Goal: Task Accomplishment & Management: Use online tool/utility

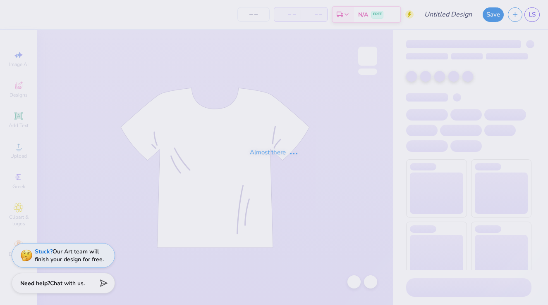
type input "Dance Fall Concert"
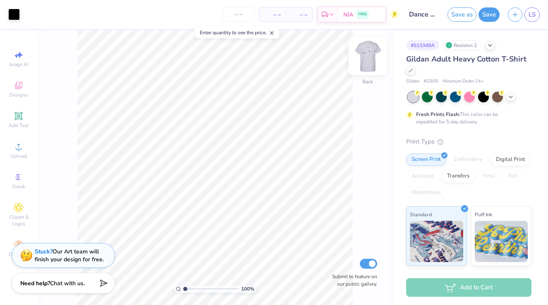
click at [364, 60] on img at bounding box center [367, 56] width 33 height 33
click at [486, 13] on button "Save" at bounding box center [488, 14] width 21 height 14
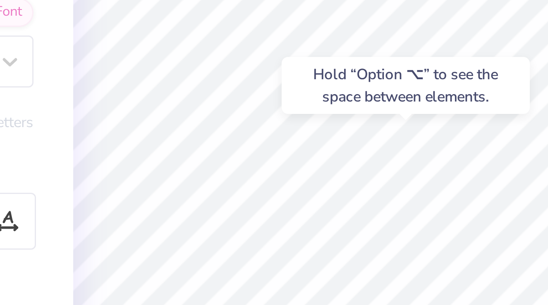
type input "11.08"
type input "11.53"
type input "16.86"
type input "3.00"
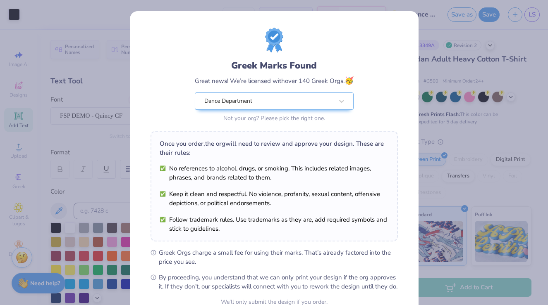
scroll to position [81, 0]
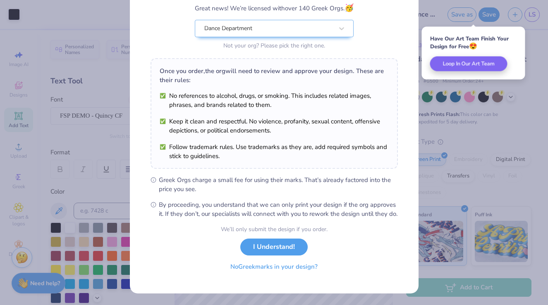
click at [279, 268] on button "No Greek marks in your design?" at bounding box center [273, 267] width 101 height 17
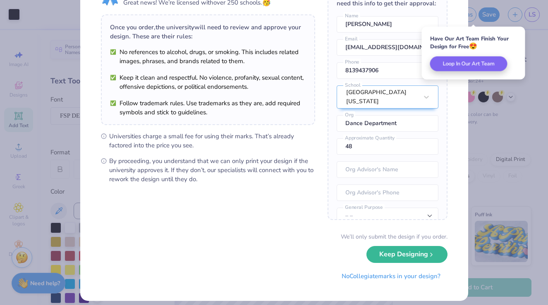
scroll to position [54, 0]
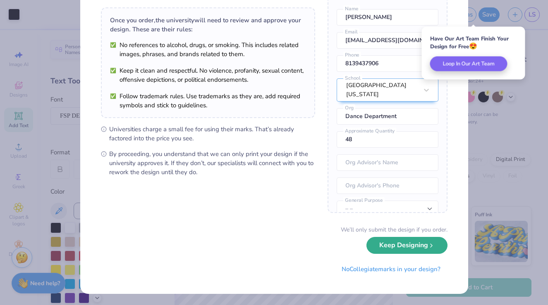
click at [404, 243] on button "Keep Designing" at bounding box center [406, 245] width 81 height 17
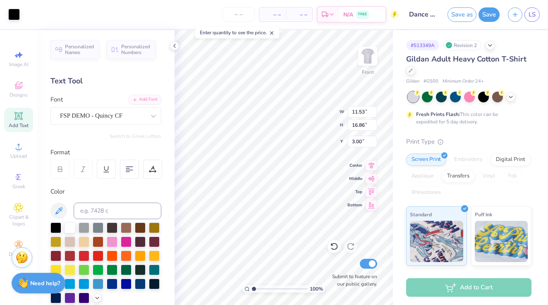
scroll to position [0, 0]
type input "11.25"
type input "11.53"
type input "16.86"
type input "3.00"
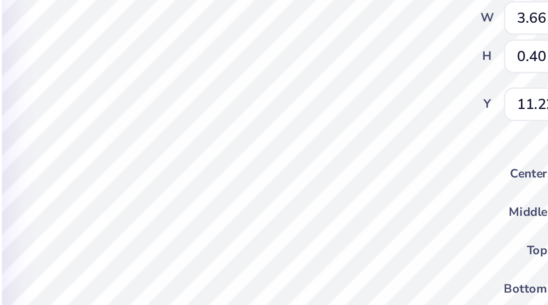
type input "3.66"
type input "0.40"
type input "11.22"
type input "11.53"
type input "16.86"
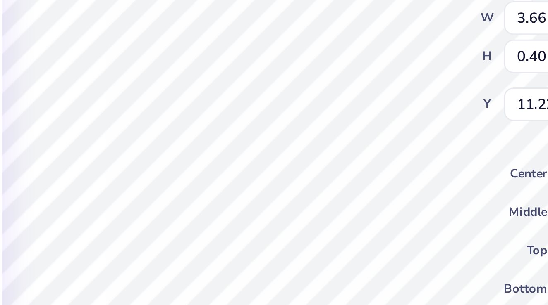
type input "3.00"
type input "3.66"
type input "0.40"
type input "11.23"
type input "11.53"
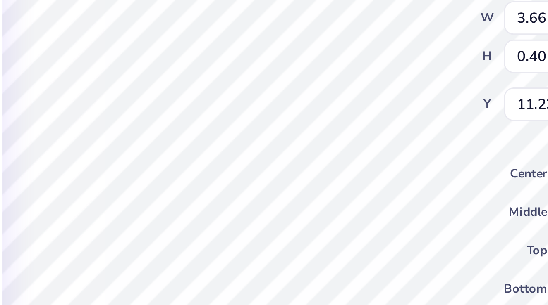
type input "16.86"
type input "3.00"
type input "10.42"
type input "10.13"
